Goal: Information Seeking & Learning: Learn about a topic

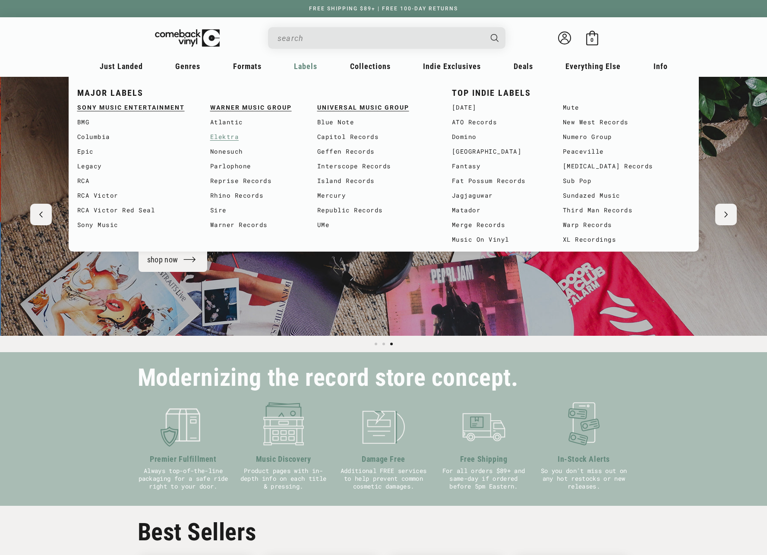
scroll to position [0, 1533]
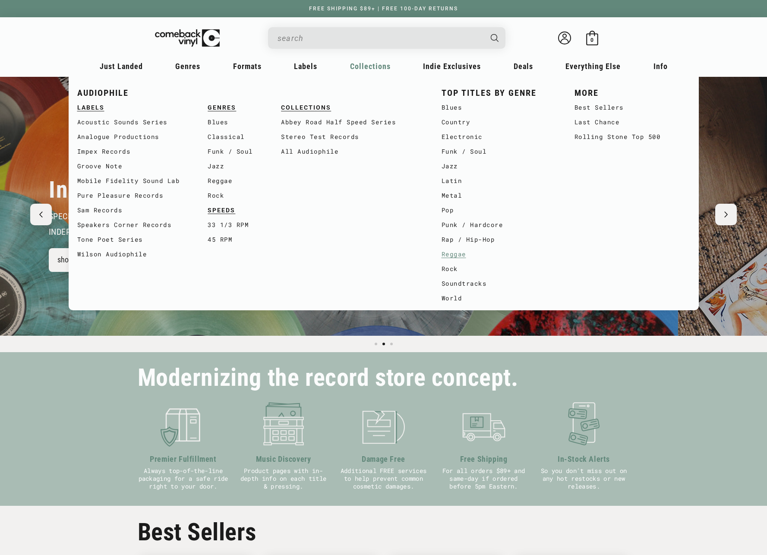
click at [457, 256] on link "Reggae" at bounding box center [499, 254] width 116 height 15
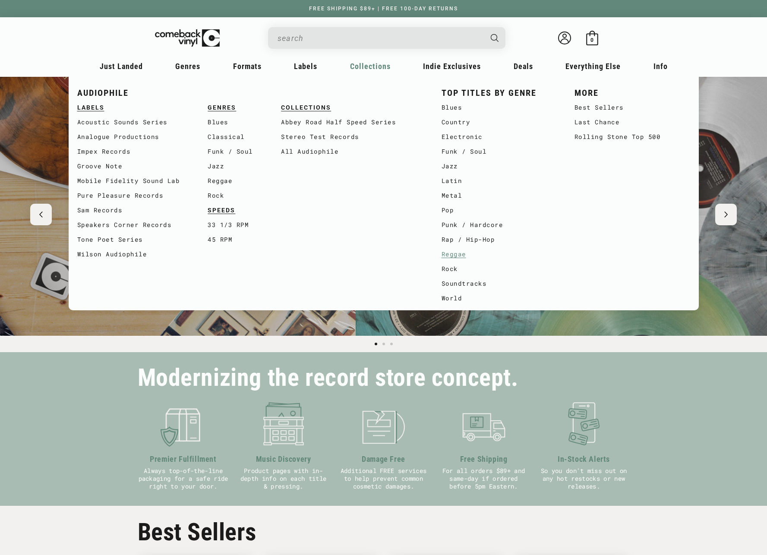
scroll to position [0, 278]
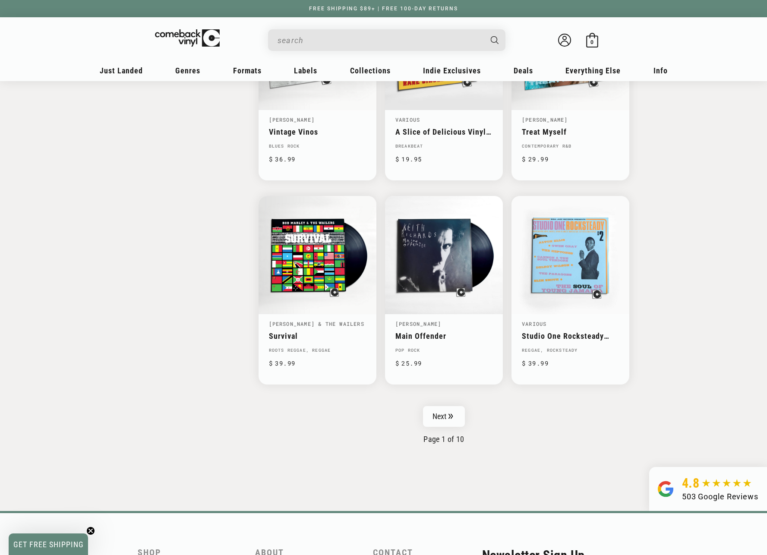
scroll to position [1236, 0]
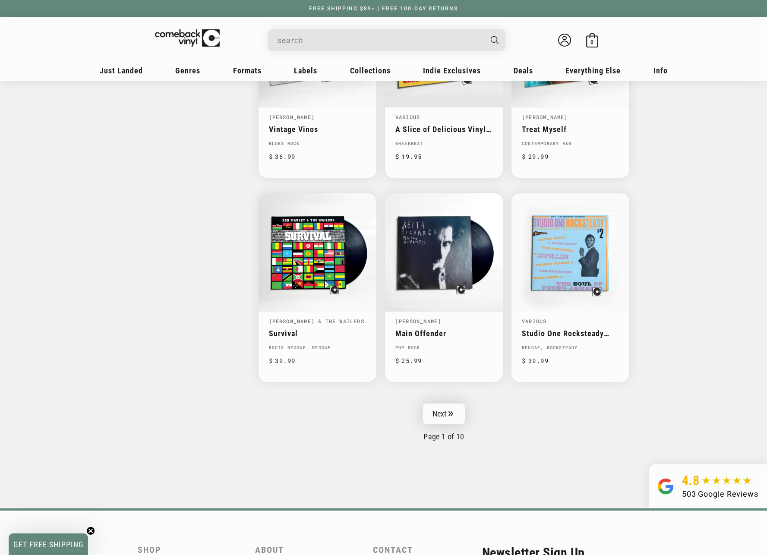
click at [446, 408] on link "Next" at bounding box center [444, 413] width 42 height 21
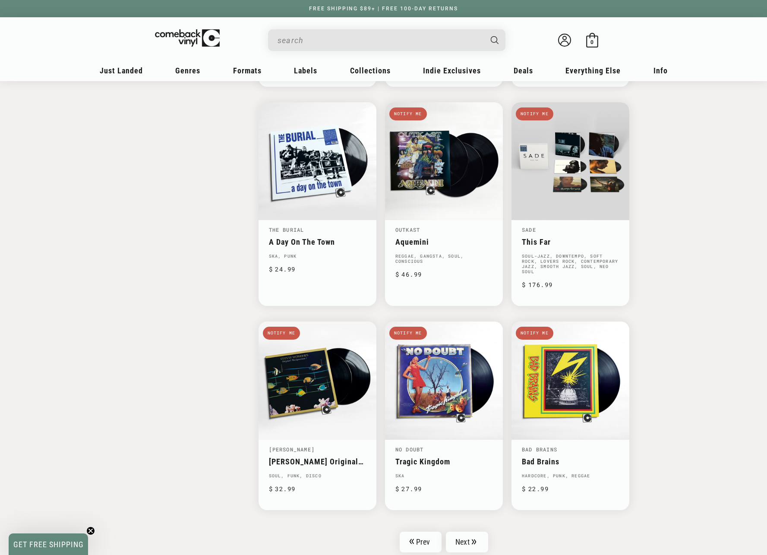
scroll to position [1290, 0]
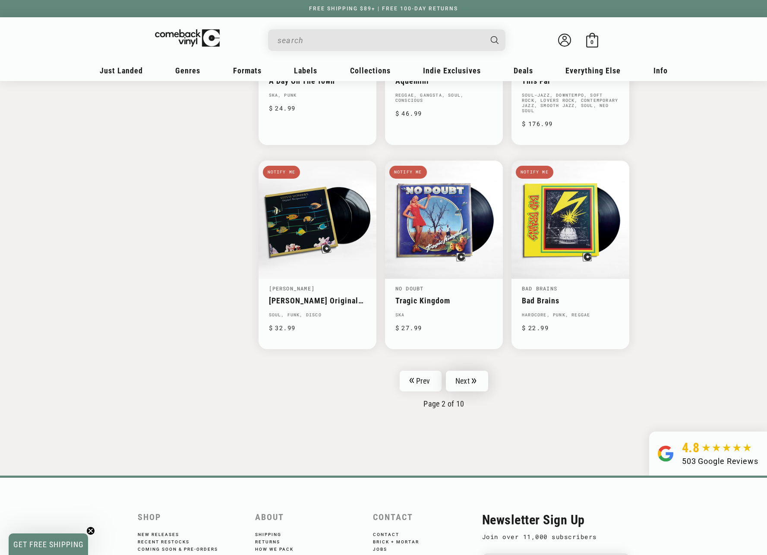
click at [463, 371] on link "Next" at bounding box center [467, 381] width 42 height 21
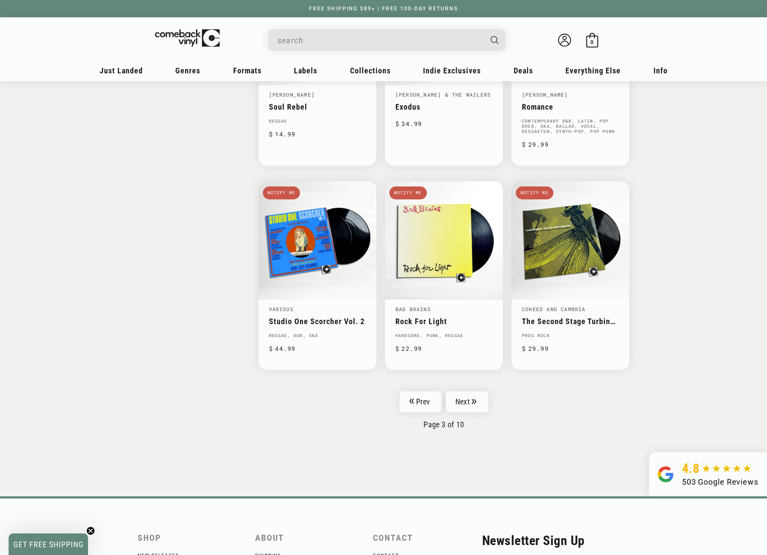
scroll to position [1262, 0]
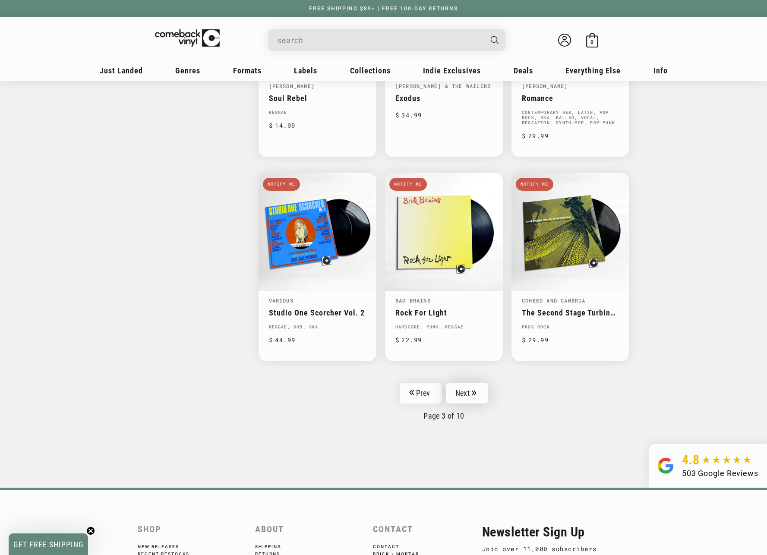
click at [461, 388] on link "Next" at bounding box center [467, 393] width 42 height 21
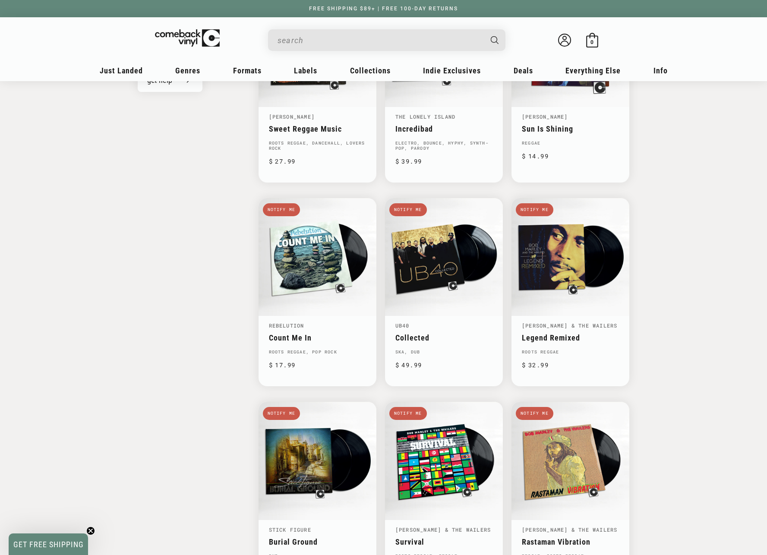
scroll to position [1189, 0]
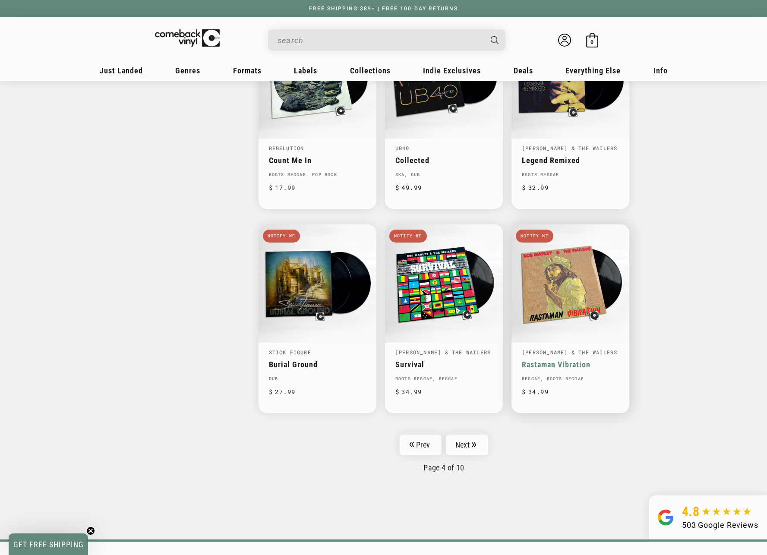
click at [595, 360] on link "Rastaman Vibration" at bounding box center [570, 364] width 97 height 9
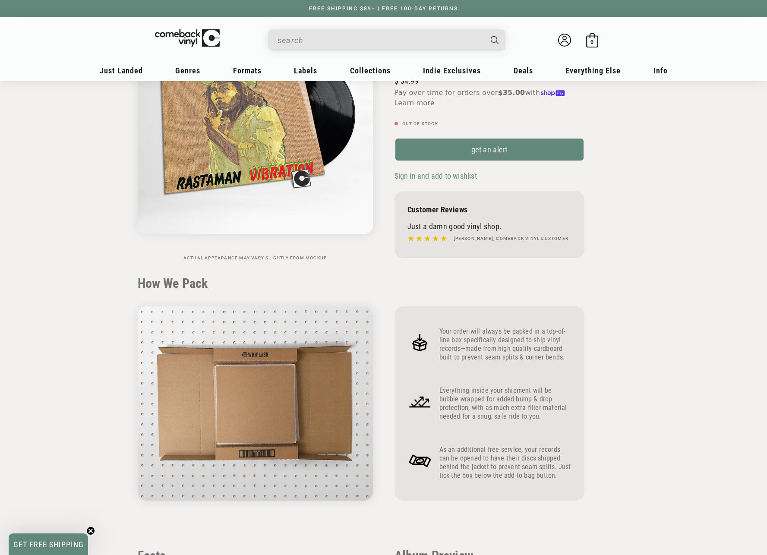
scroll to position [290, 0]
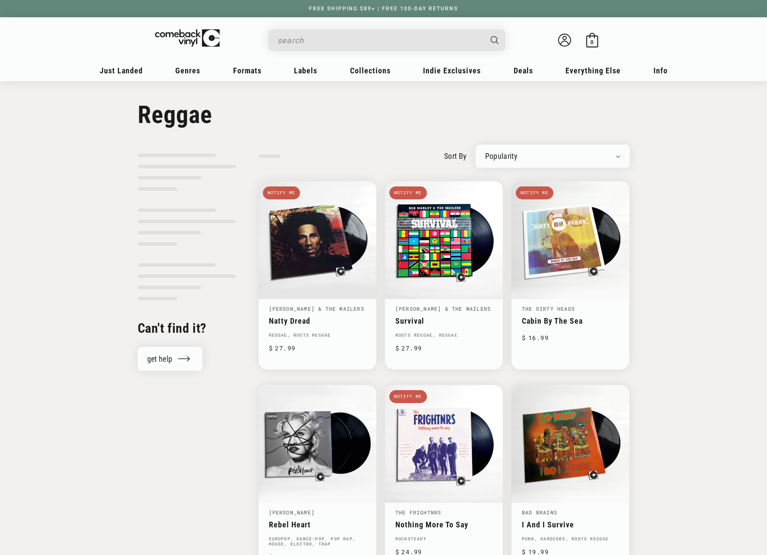
select select "best-selling"
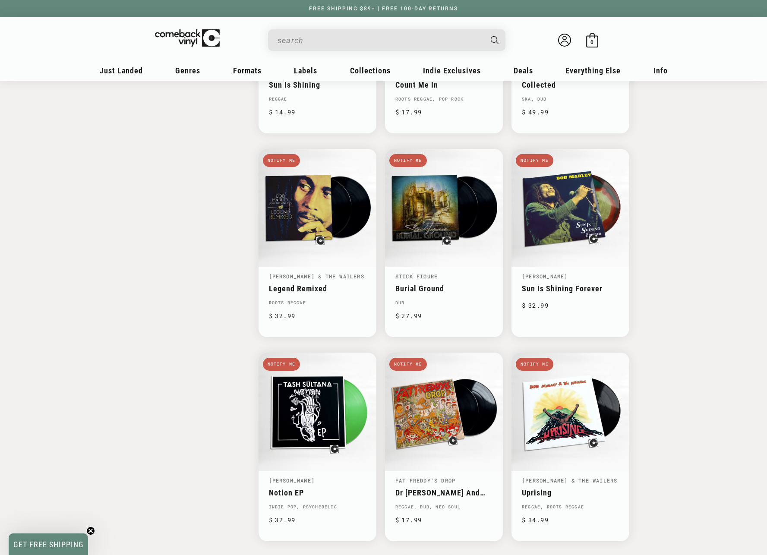
scroll to position [1175, 0]
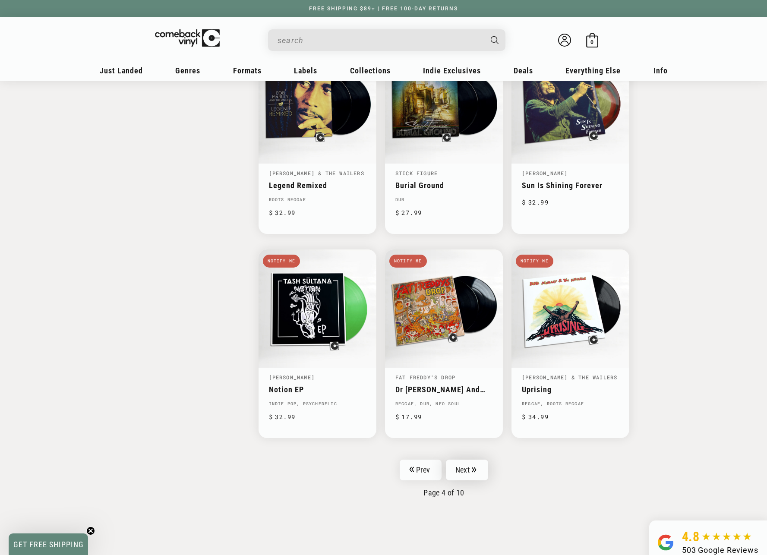
click at [461, 461] on link "Next" at bounding box center [467, 469] width 42 height 21
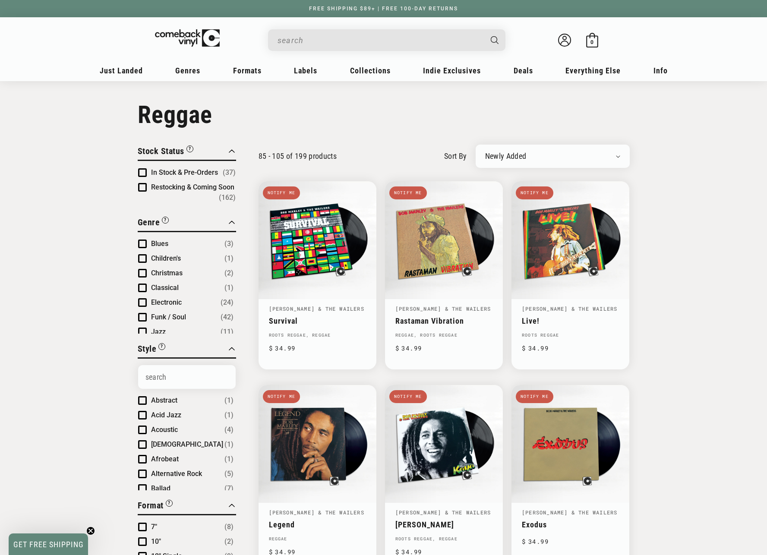
click at [539, 160] on select "Newly Added Popularity Artist (A-Z) Price (High To Low) Price (Low To High) Per…" at bounding box center [552, 156] width 135 height 9
click at [485, 152] on select "Newly Added Popularity Artist (A-Z) Price (High To Low) Price (Low To High) Per…" at bounding box center [552, 156] width 135 height 9
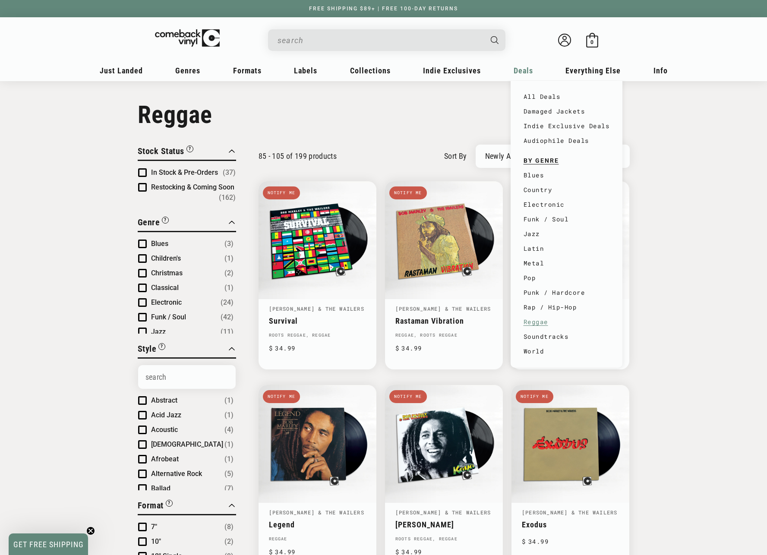
click at [540, 321] on link "Reggae" at bounding box center [566, 322] width 86 height 15
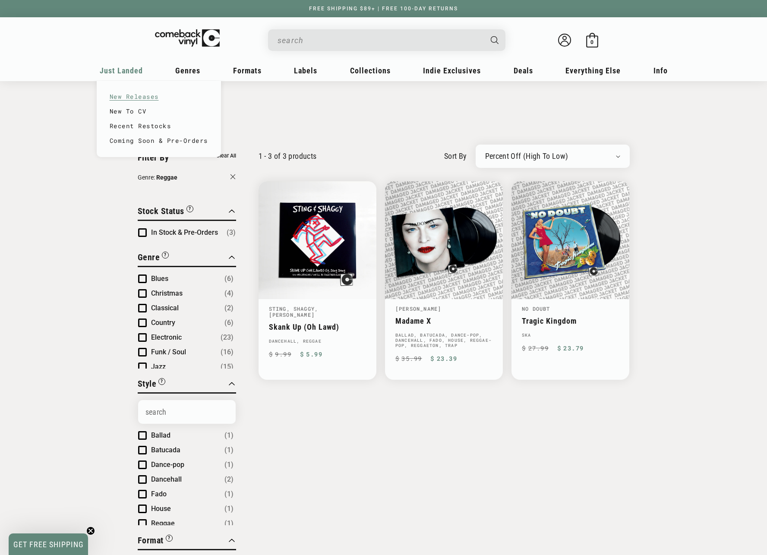
click at [127, 100] on link "New Releases" at bounding box center [159, 96] width 98 height 15
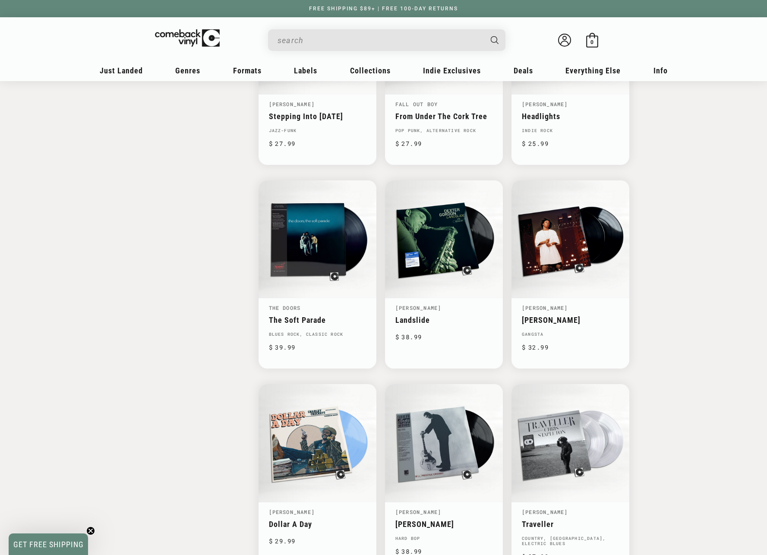
scroll to position [1325, 0]
